Goal: Navigation & Orientation: Find specific page/section

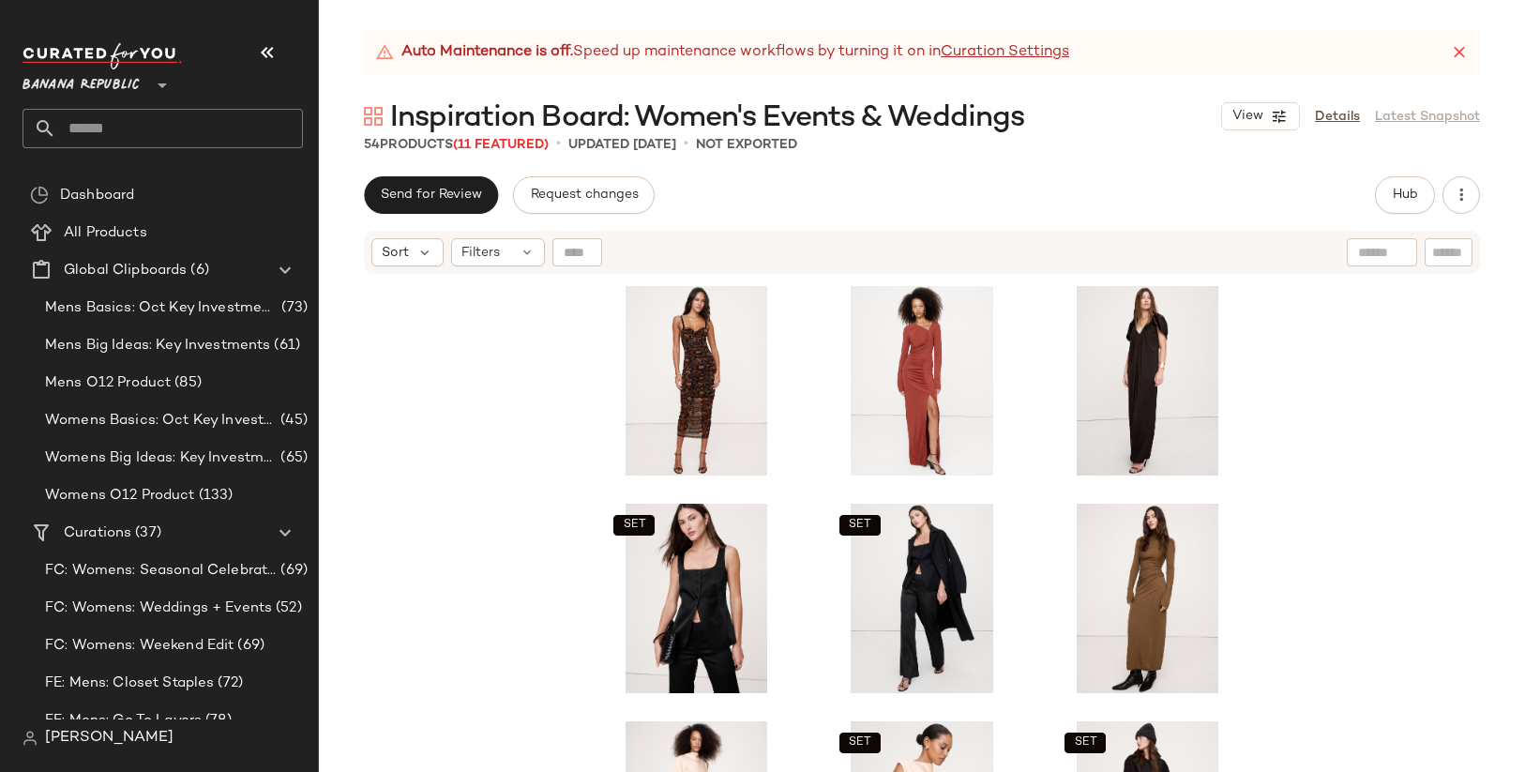
scroll to position [519, 0]
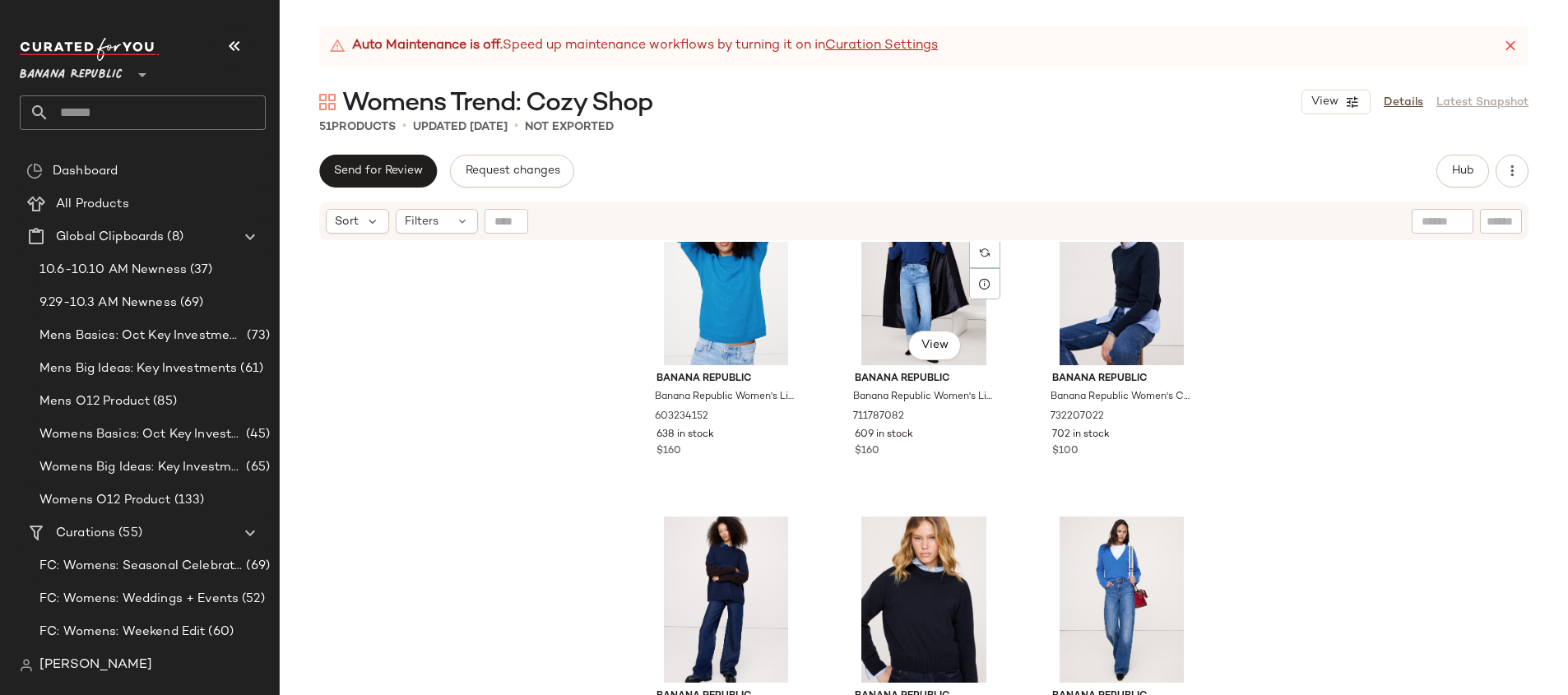
scroll to position [4909, 0]
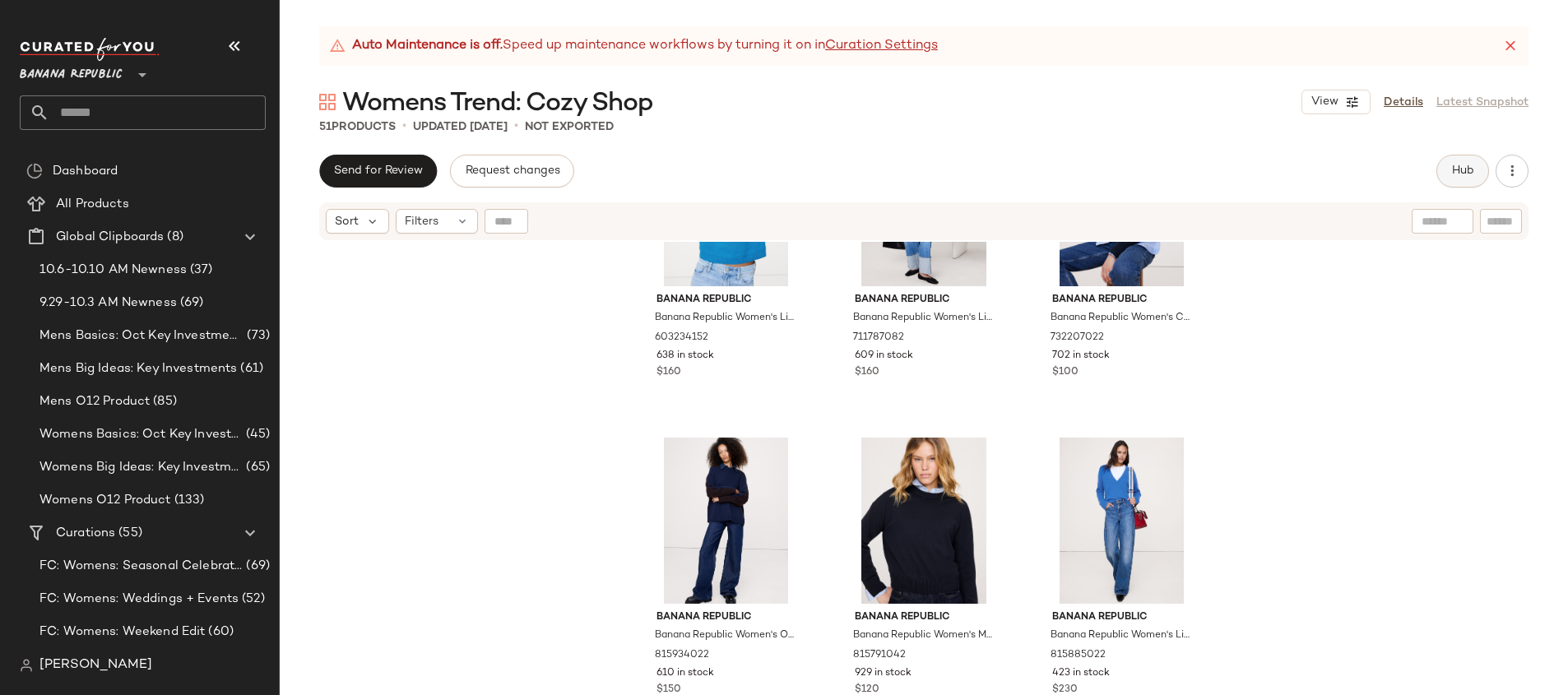
click at [1444, 177] on button "Hub" at bounding box center [1463, 171] width 53 height 33
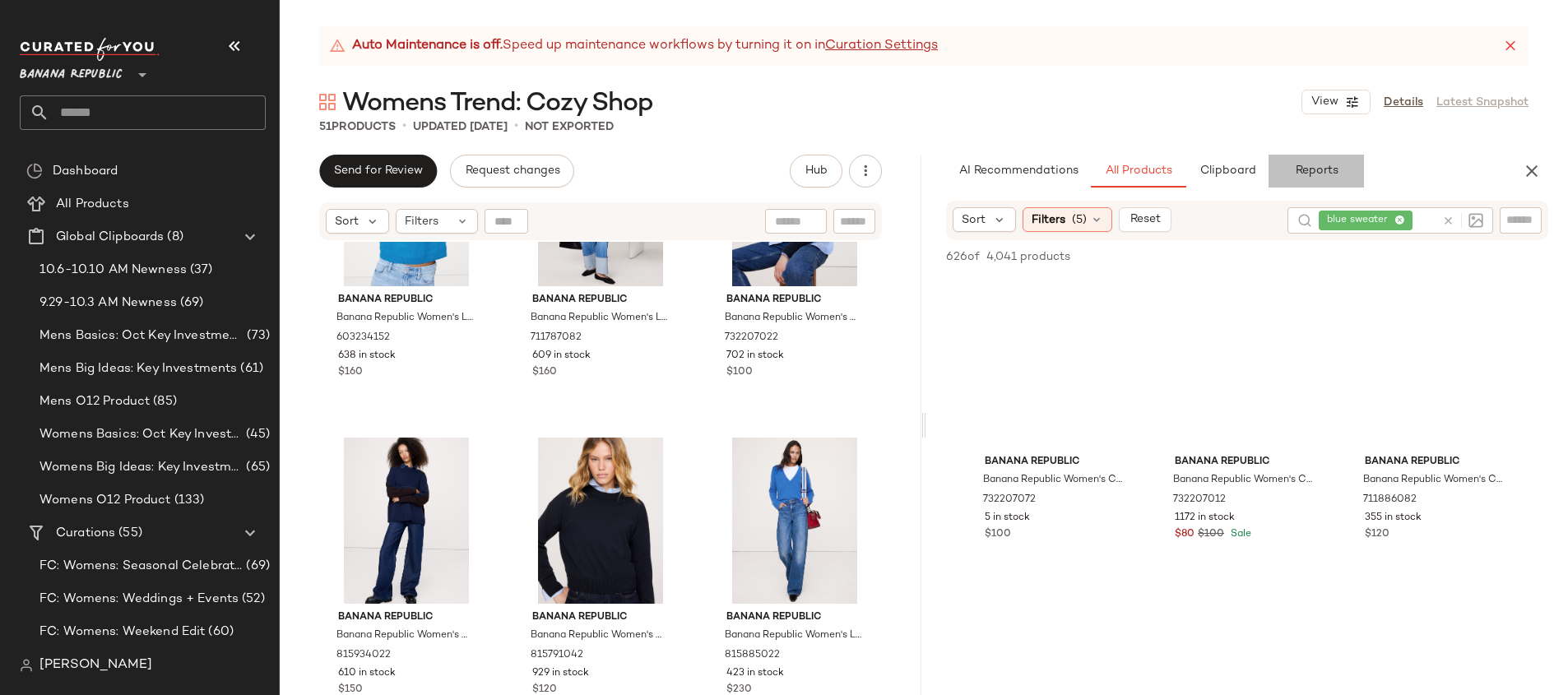
click at [1298, 167] on span "Reports" at bounding box center [1315, 171] width 44 height 13
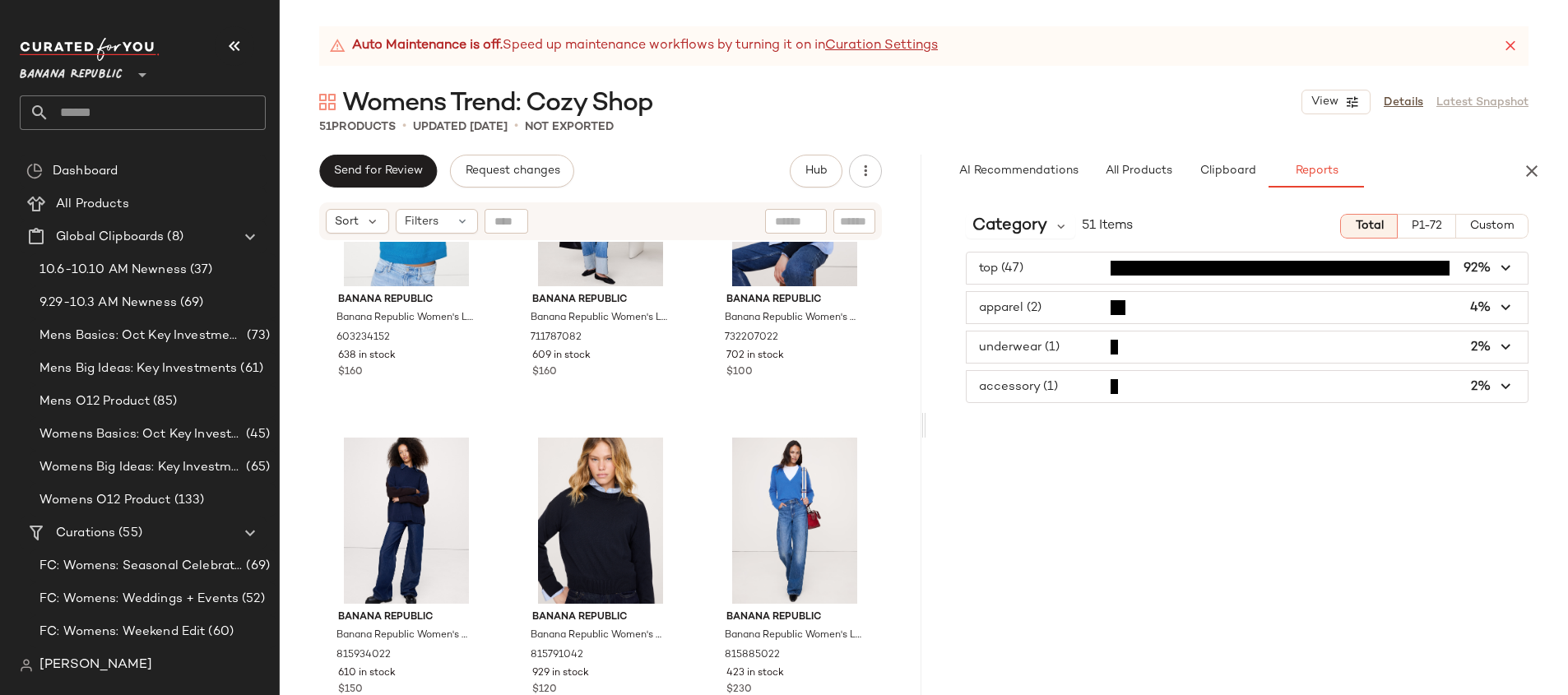
click at [1349, 297] on span "button" at bounding box center [1247, 308] width 561 height 32
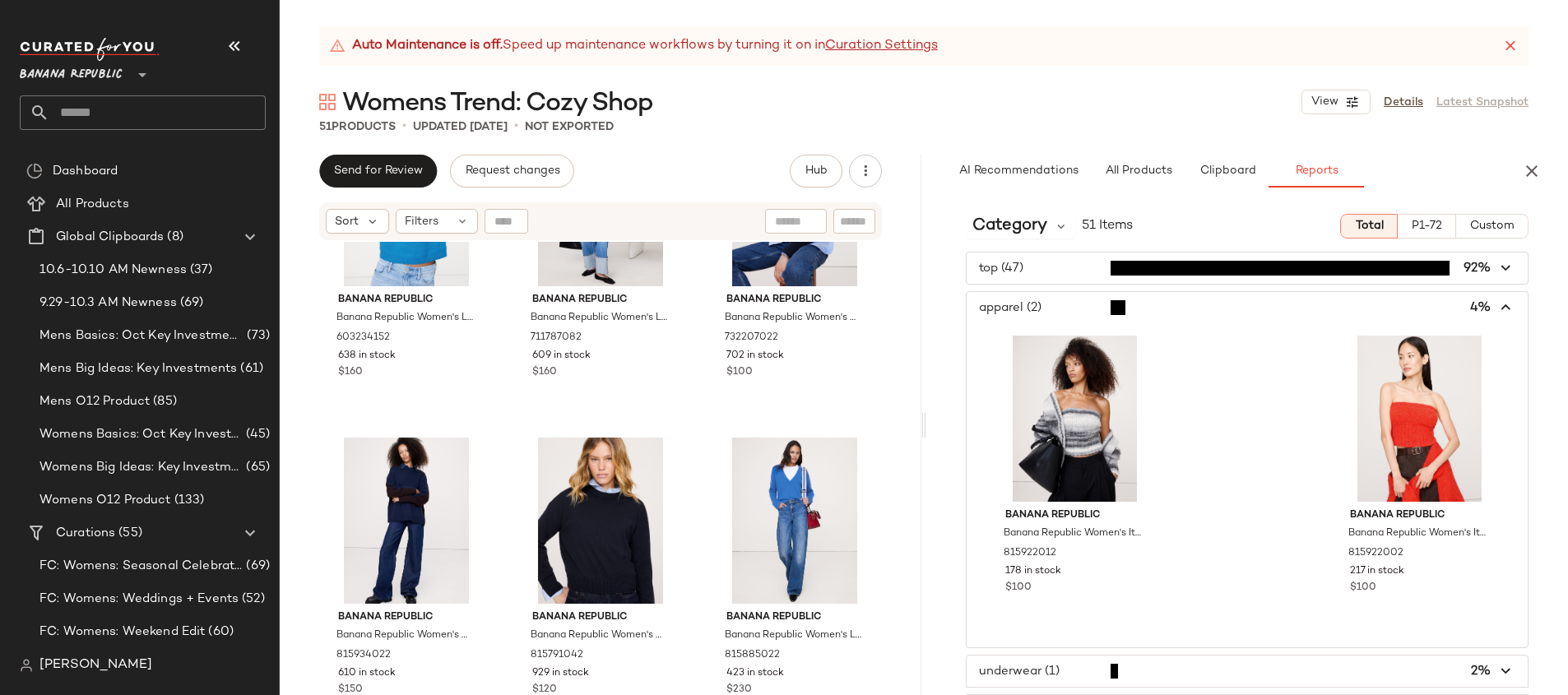
click at [1315, 290] on div "top (47) 92% apparel (2) 4% Banana Republic Banana Republic Women's Italian Alp…" at bounding box center [1247, 490] width 642 height 476
click at [1319, 300] on span "button" at bounding box center [1247, 308] width 561 height 32
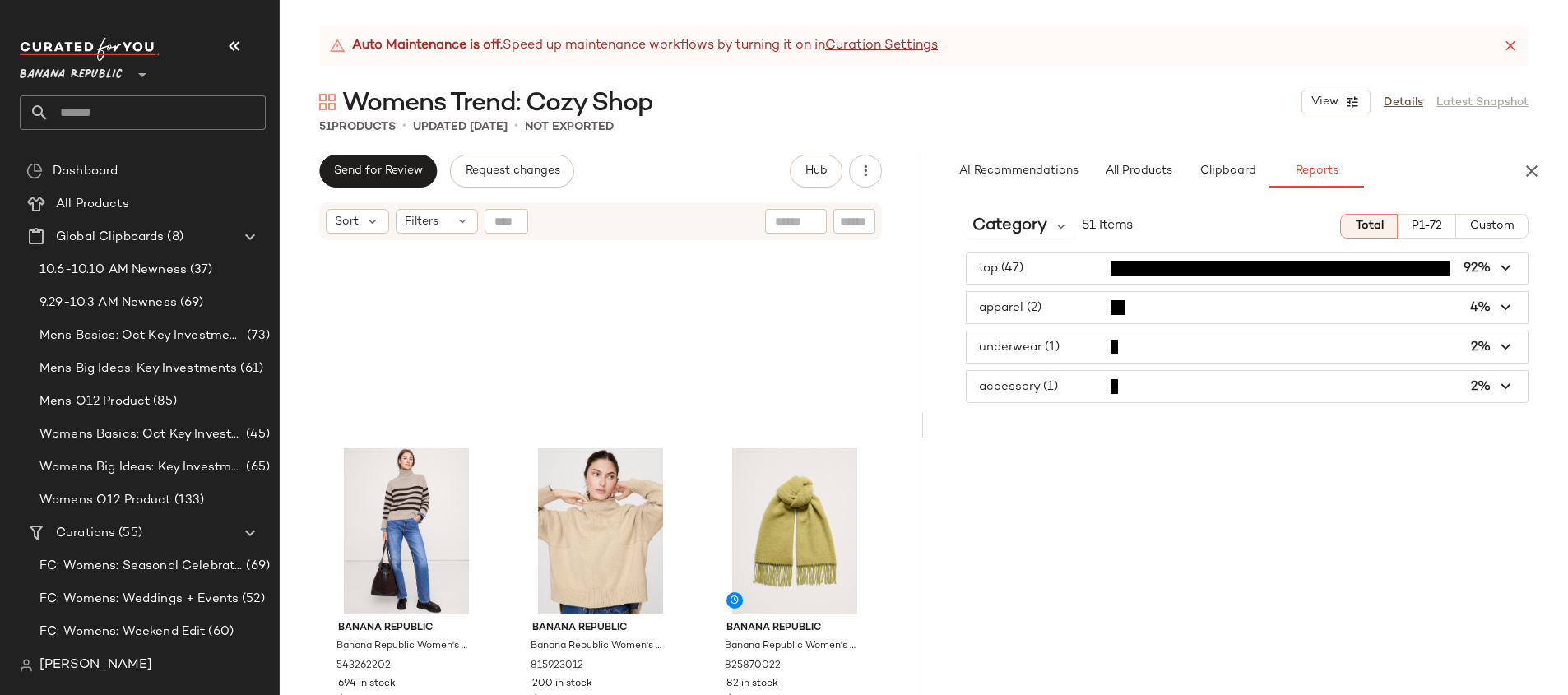
scroll to position [2926, 0]
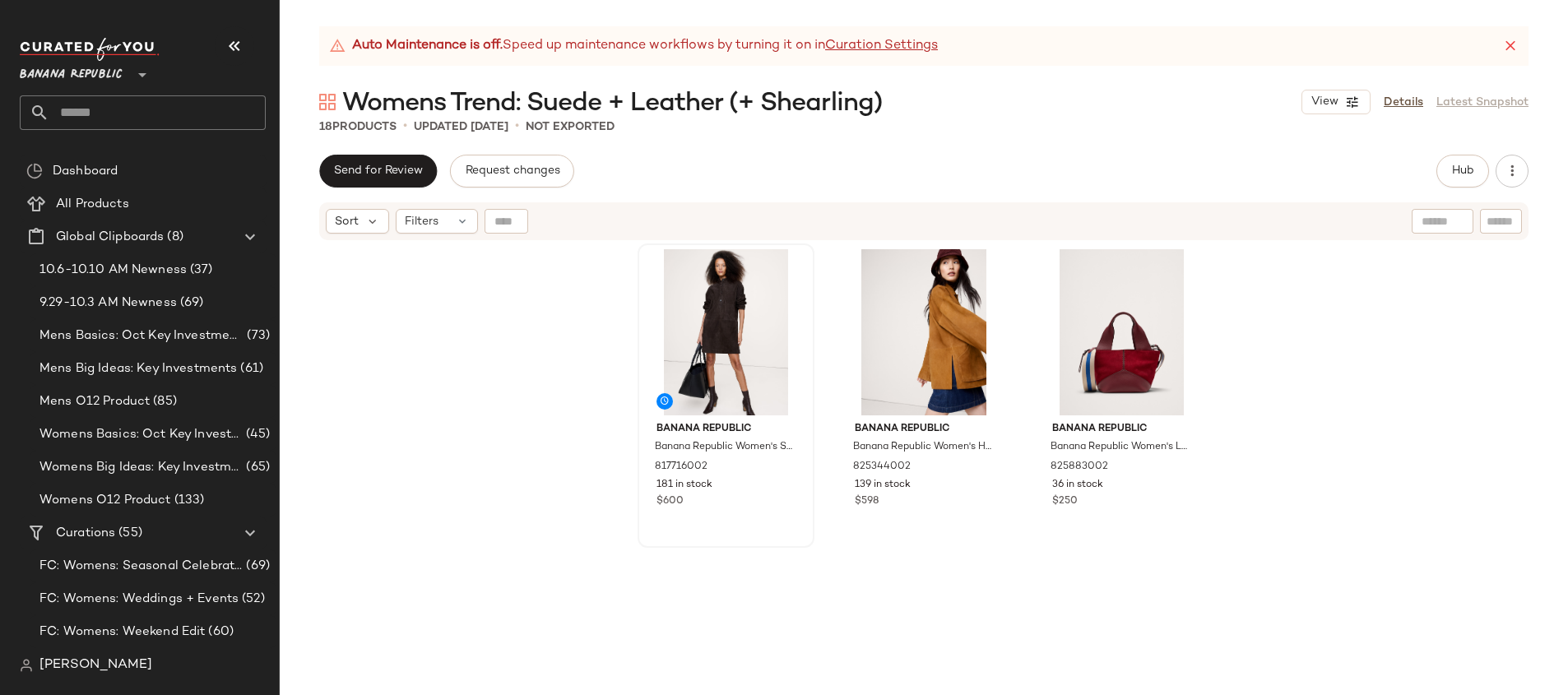
scroll to position [488, 0]
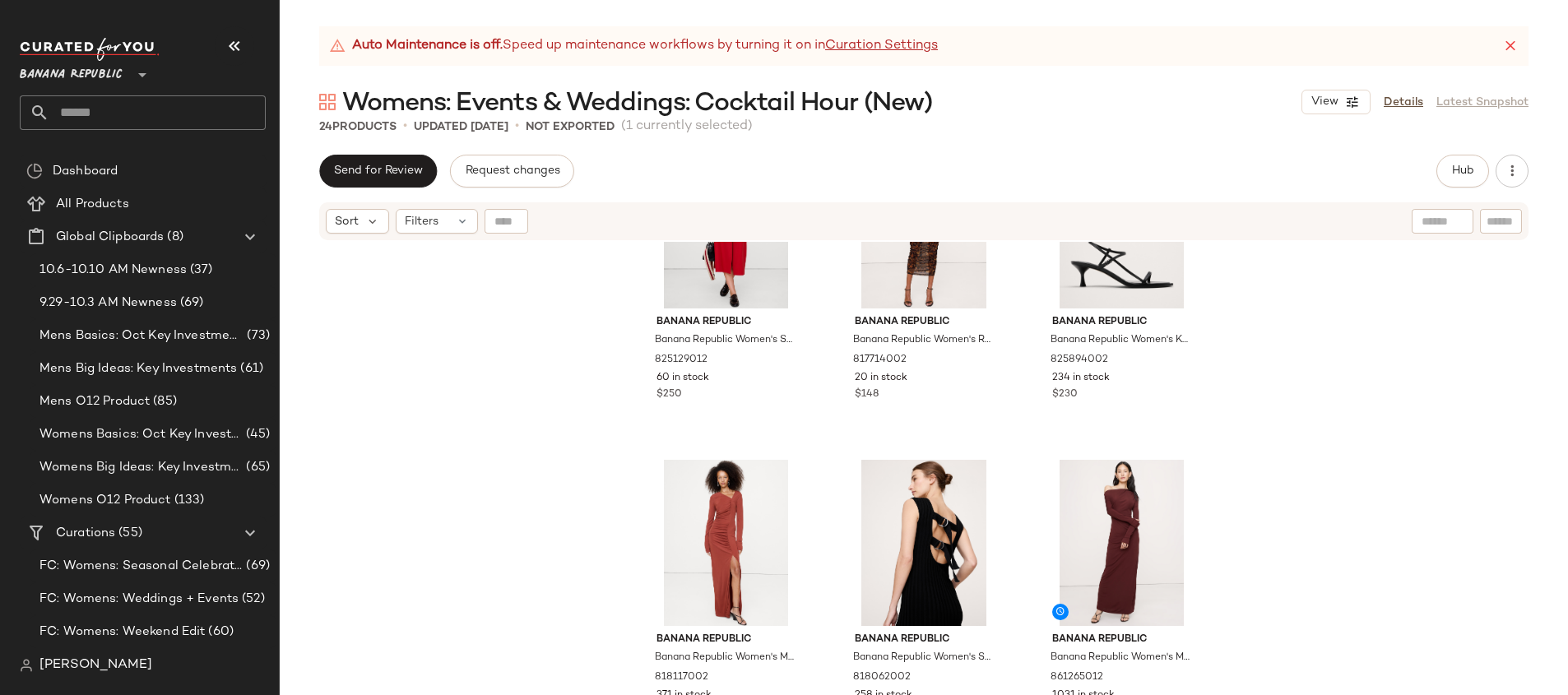
scroll to position [2050, 0]
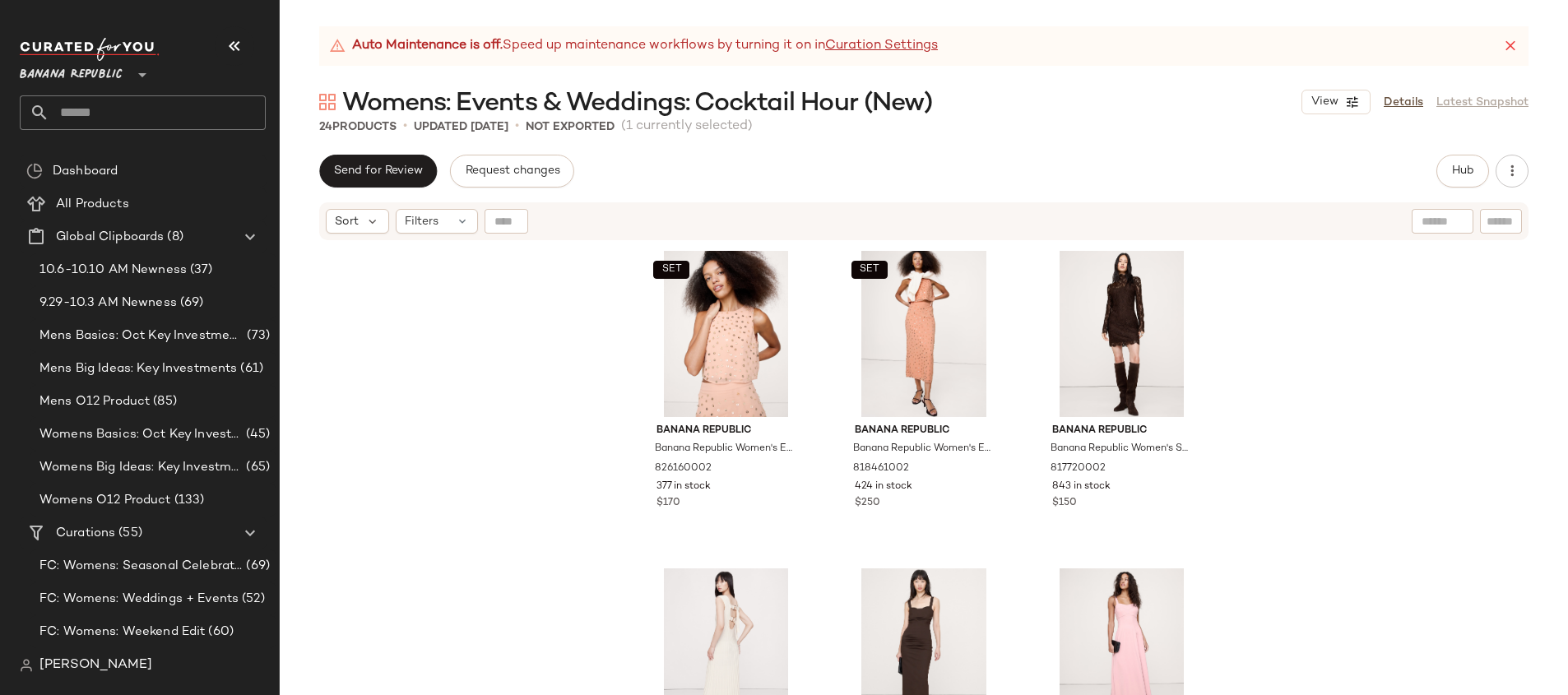
click at [148, 106] on input "text" at bounding box center [157, 112] width 217 height 34
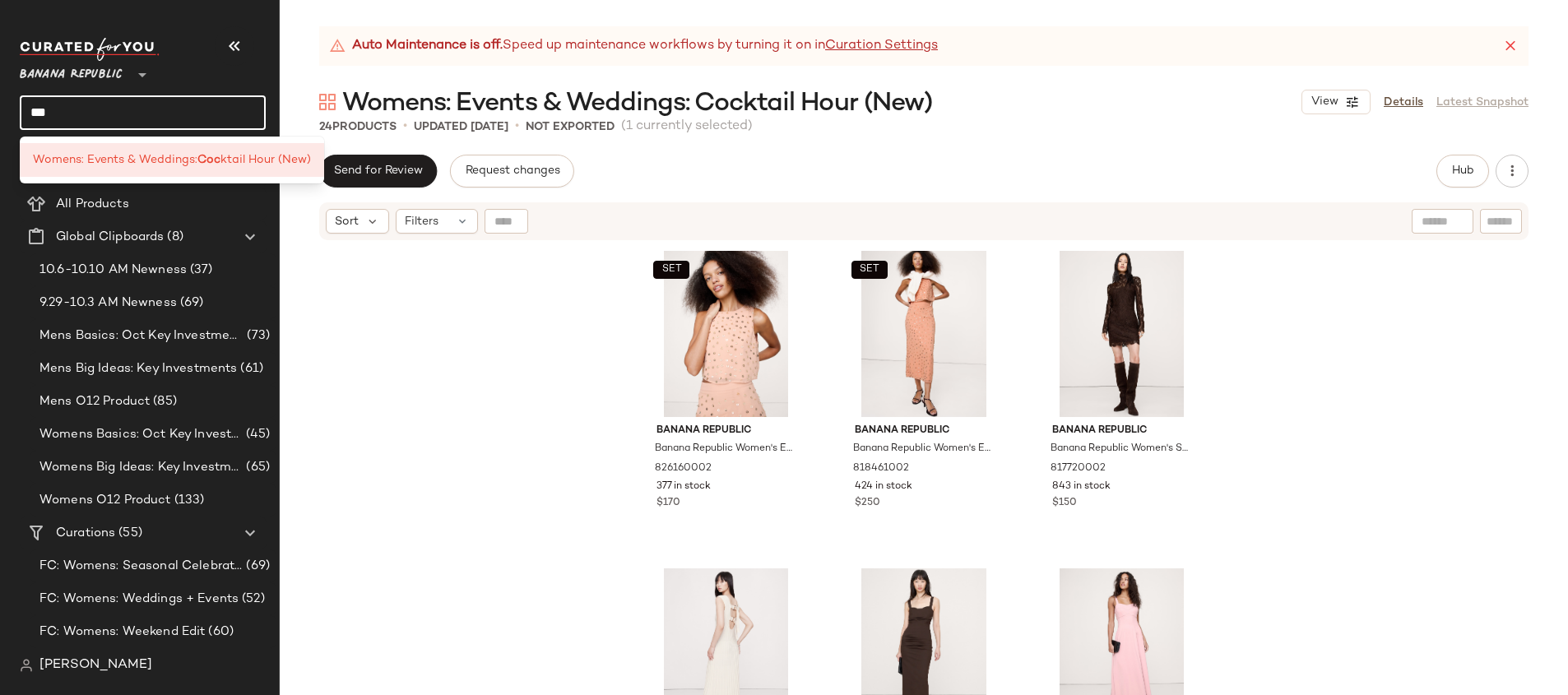
type input "***"
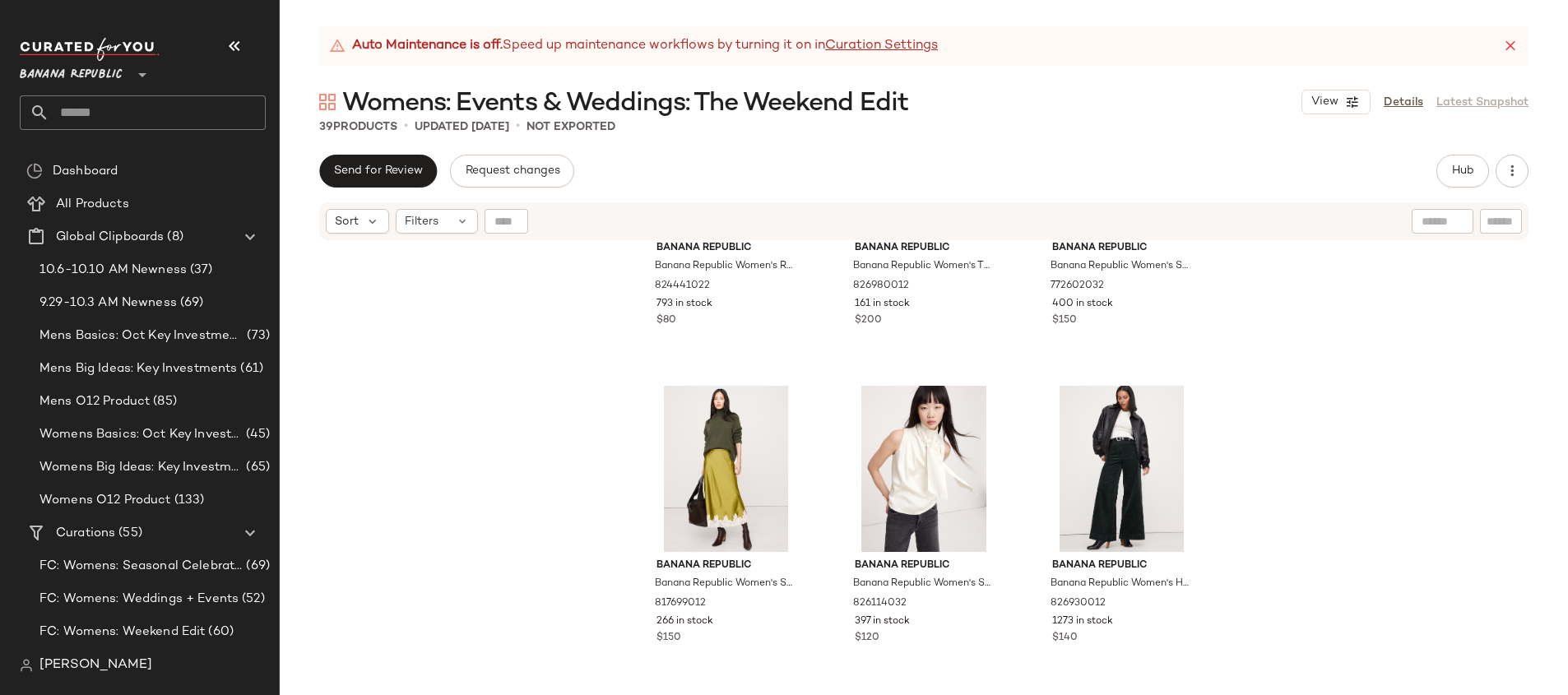
scroll to position [1796, 0]
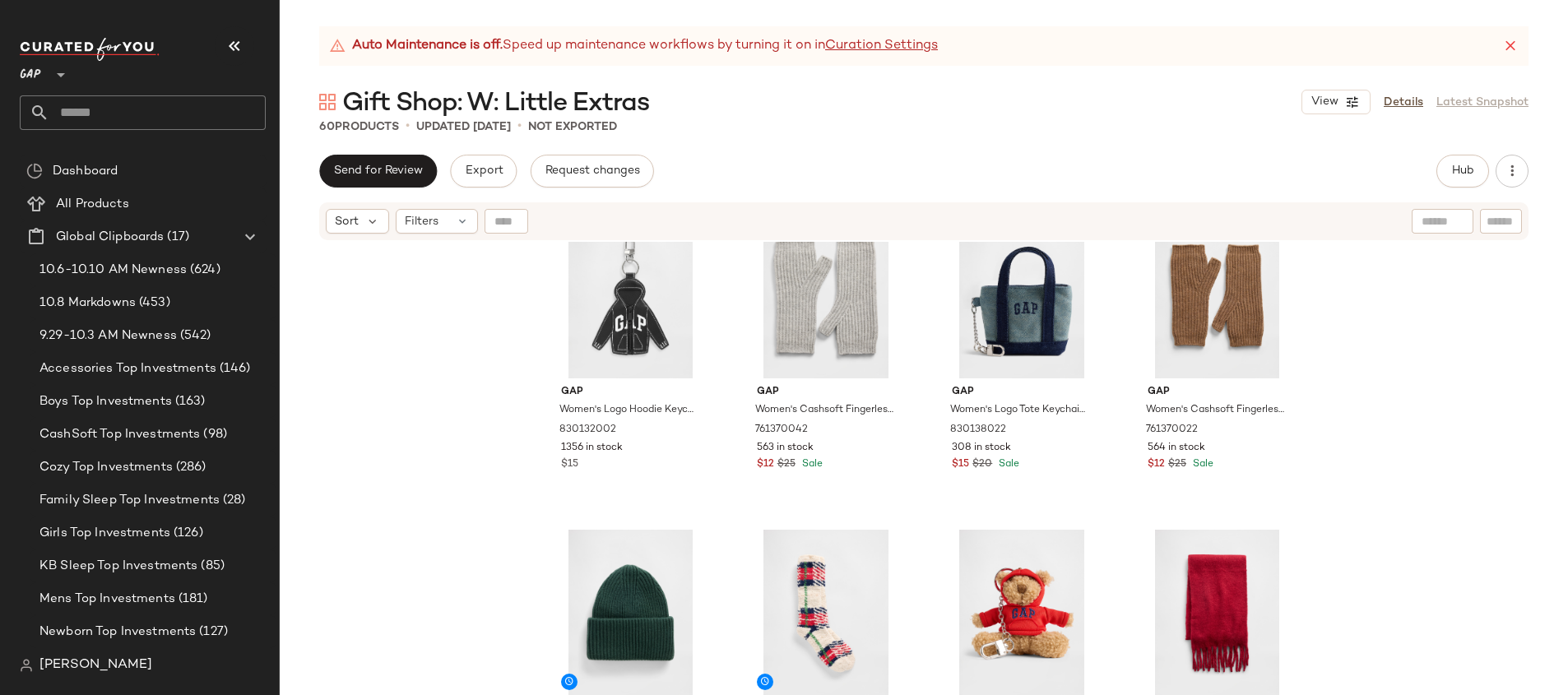
scroll to position [2336, 0]
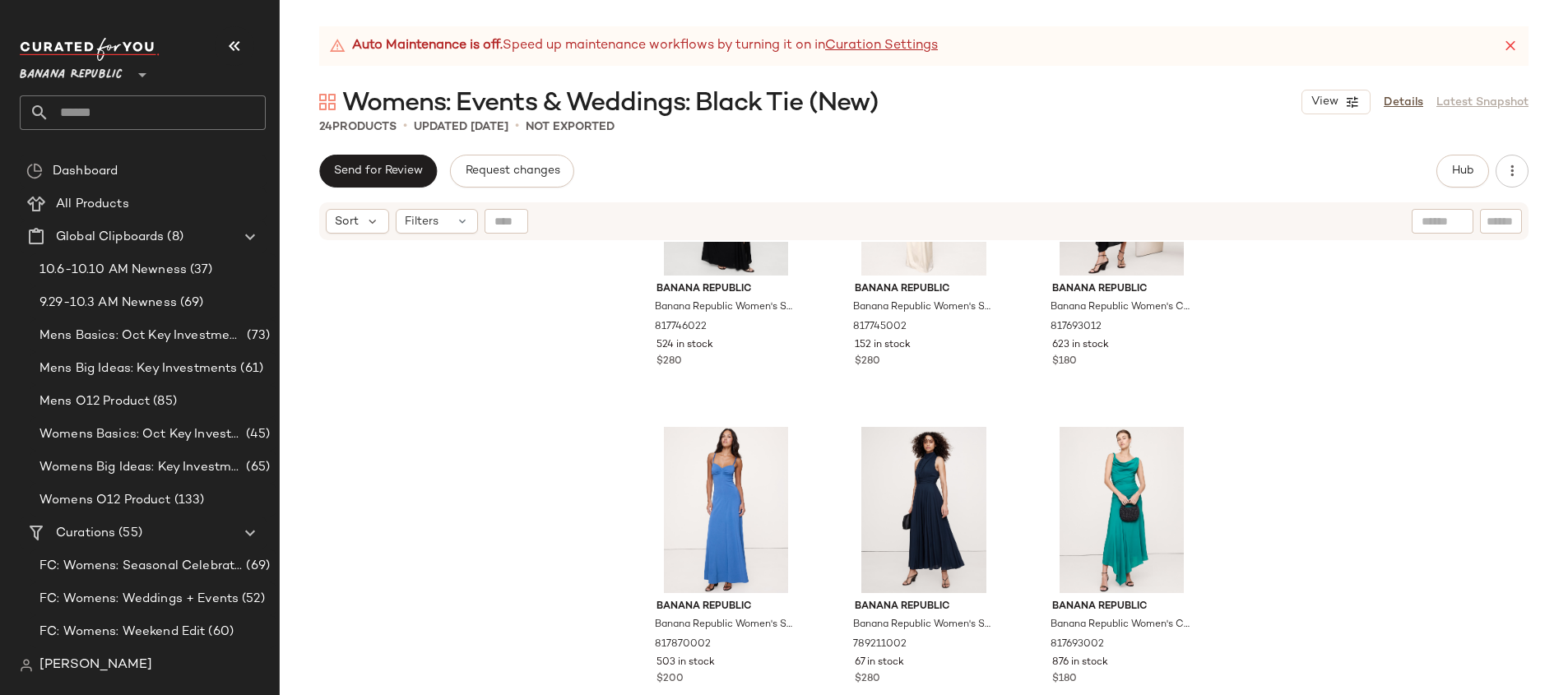
scroll to position [605, 0]
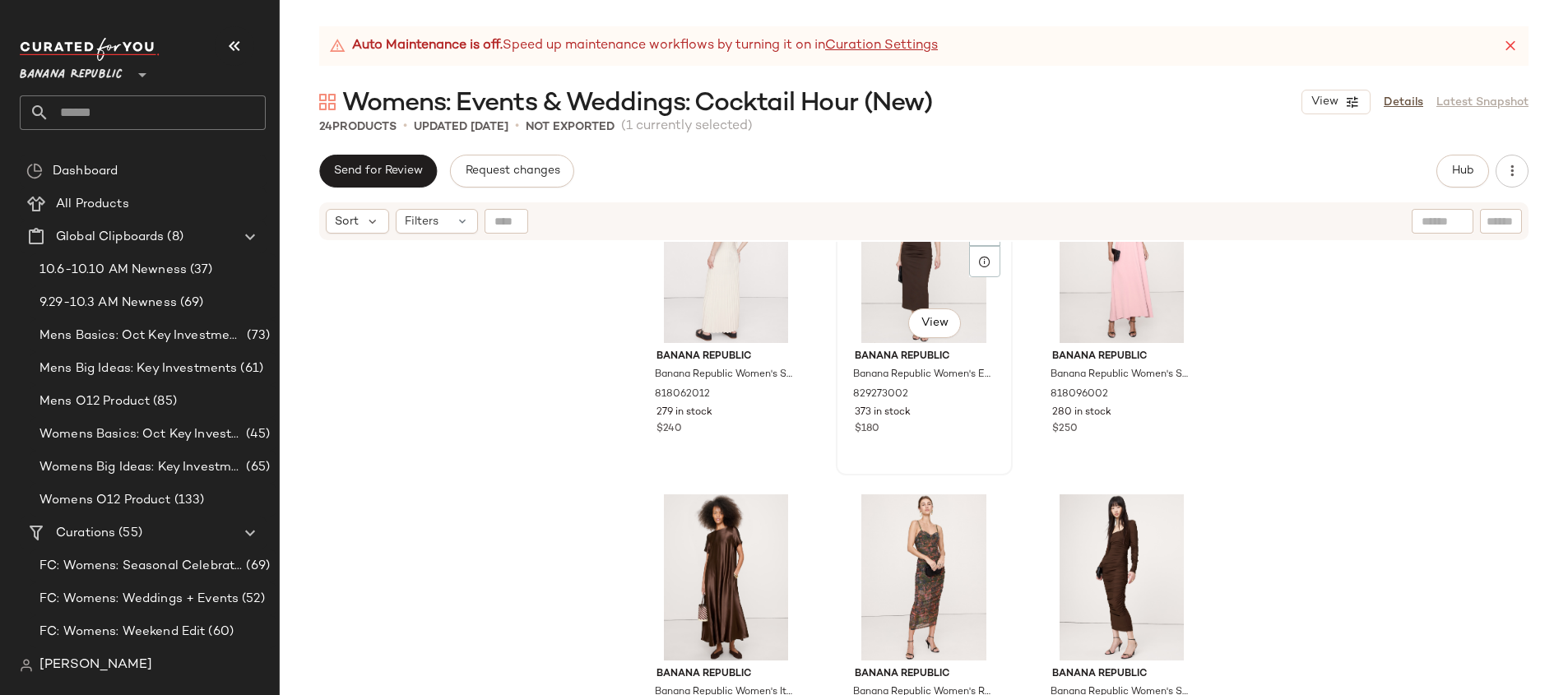
scroll to position [572, 0]
